Goal: Task Accomplishment & Management: Use online tool/utility

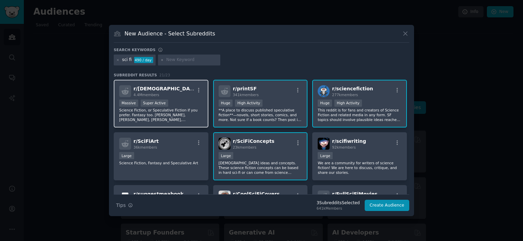
click at [184, 102] on div ">= 95th percentile for submissions / day Massive Super Active" at bounding box center [161, 103] width 84 height 9
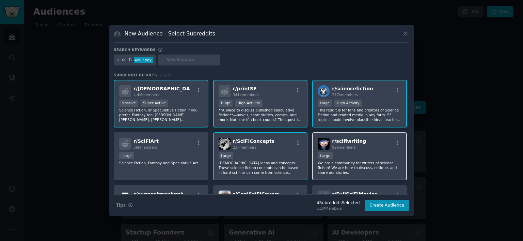
scroll to position [2, 0]
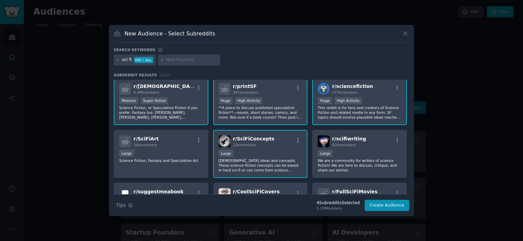
click at [235, 150] on div "10,000 - 100,000 members Large" at bounding box center [260, 153] width 84 height 9
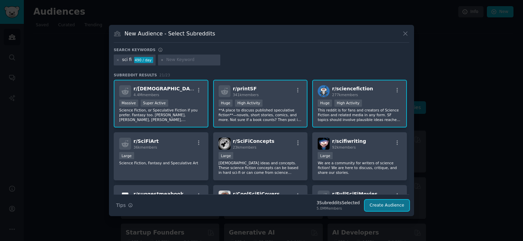
click at [394, 205] on button "Create Audience" at bounding box center [386, 205] width 45 height 12
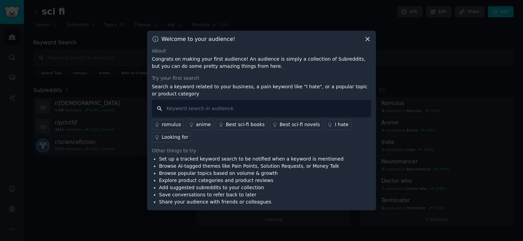
click at [209, 111] on input "text" at bounding box center [261, 108] width 219 height 17
type input "[DEMOGRAPHIC_DATA] protagonists"
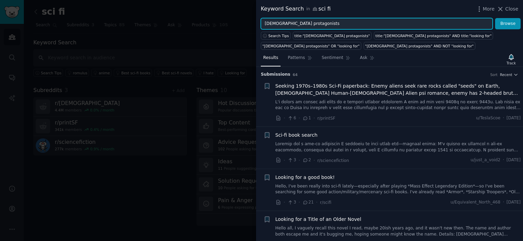
click at [304, 22] on input "[DEMOGRAPHIC_DATA] protagonists" at bounding box center [377, 24] width 232 height 12
type input "jerk characters"
click at [495, 18] on button "Browse" at bounding box center [508, 24] width 26 height 12
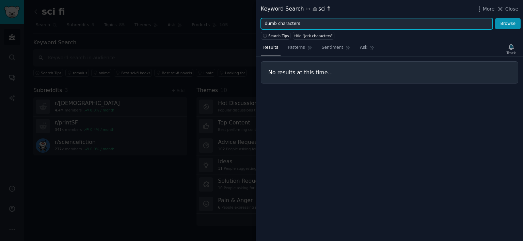
type input "dumb characters"
click at [495, 18] on button "Browse" at bounding box center [508, 24] width 26 height 12
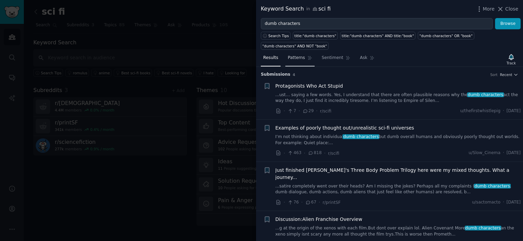
click at [301, 60] on span "Patterns" at bounding box center [296, 58] width 17 height 6
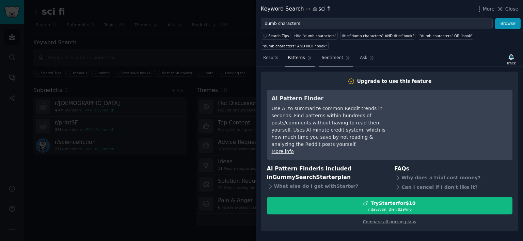
click at [324, 57] on span "Sentiment" at bounding box center [332, 58] width 21 height 6
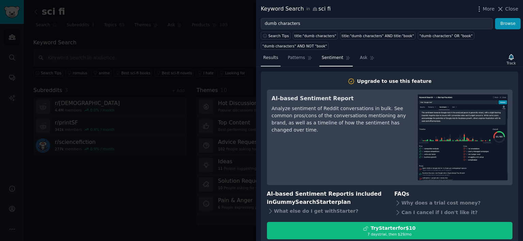
click at [272, 58] on span "Results" at bounding box center [270, 58] width 15 height 6
